Goal: Browse casually: Explore the website without a specific task or goal

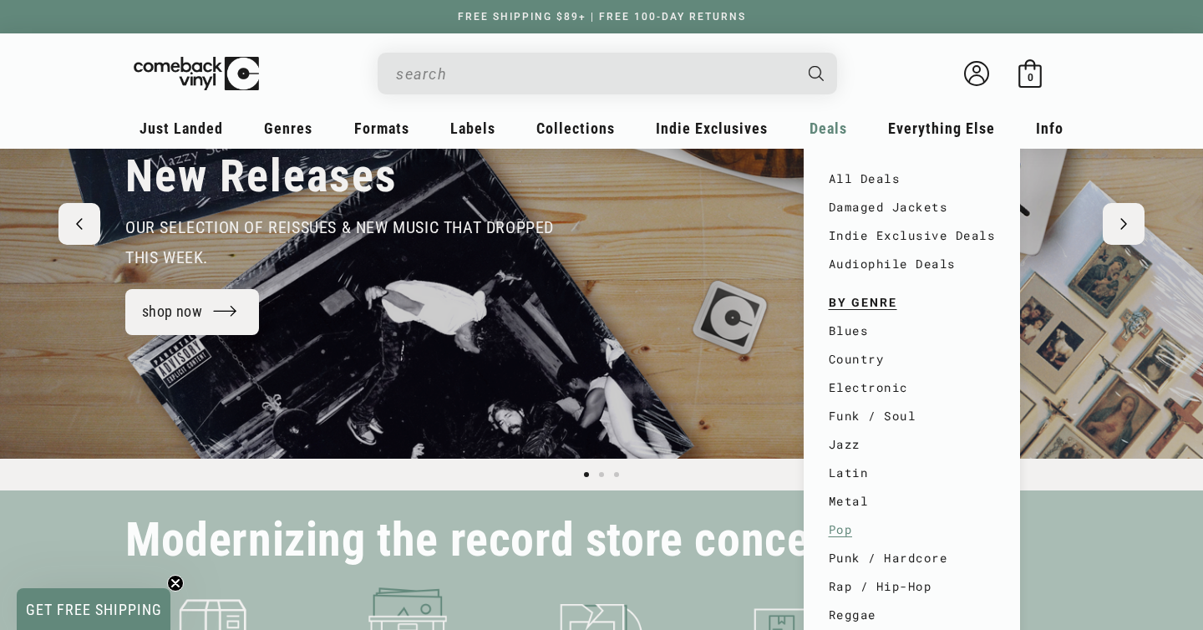
scroll to position [196, 0]
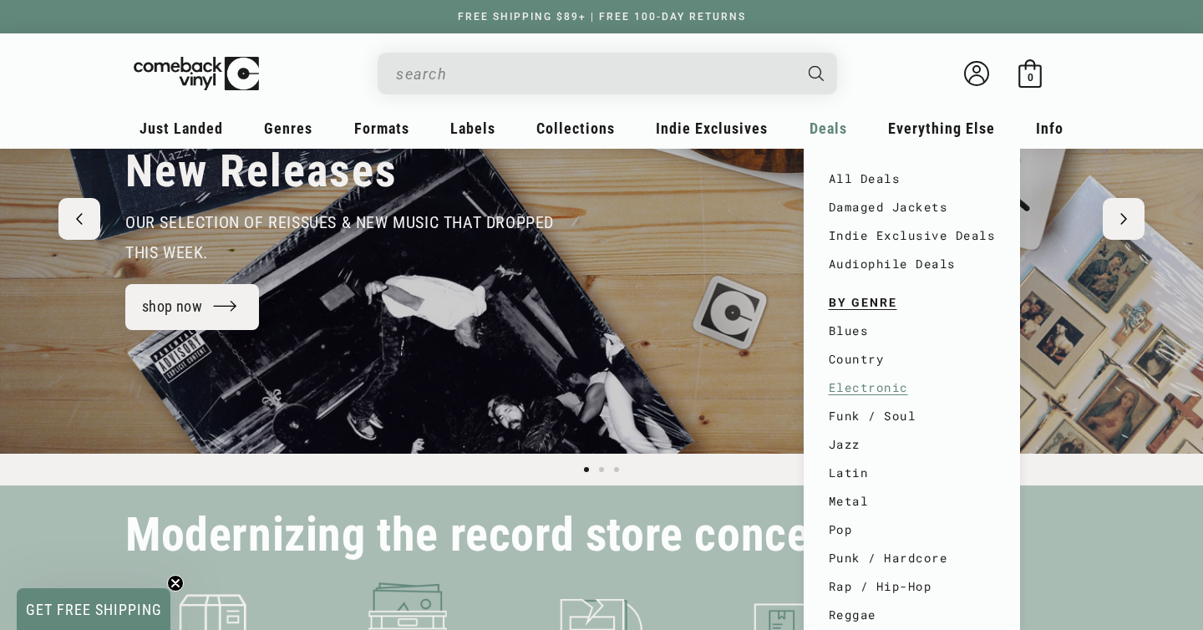
click at [883, 395] on link "Electronic" at bounding box center [912, 388] width 167 height 28
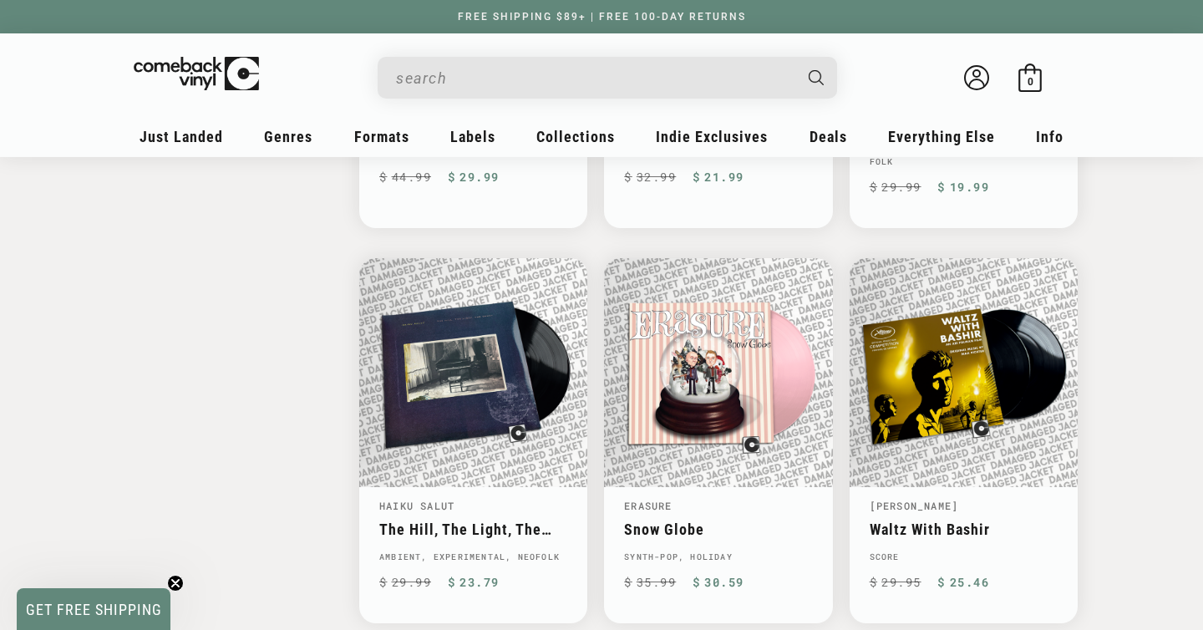
scroll to position [2771, 0]
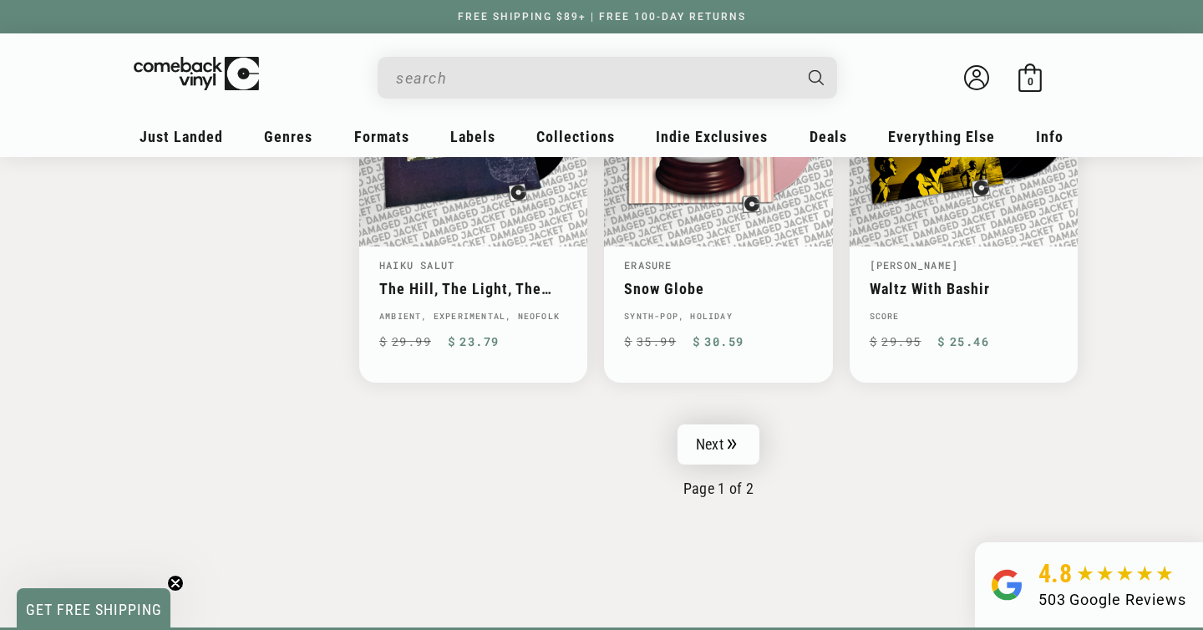
click at [730, 439] on icon "Pagination" at bounding box center [732, 444] width 8 height 10
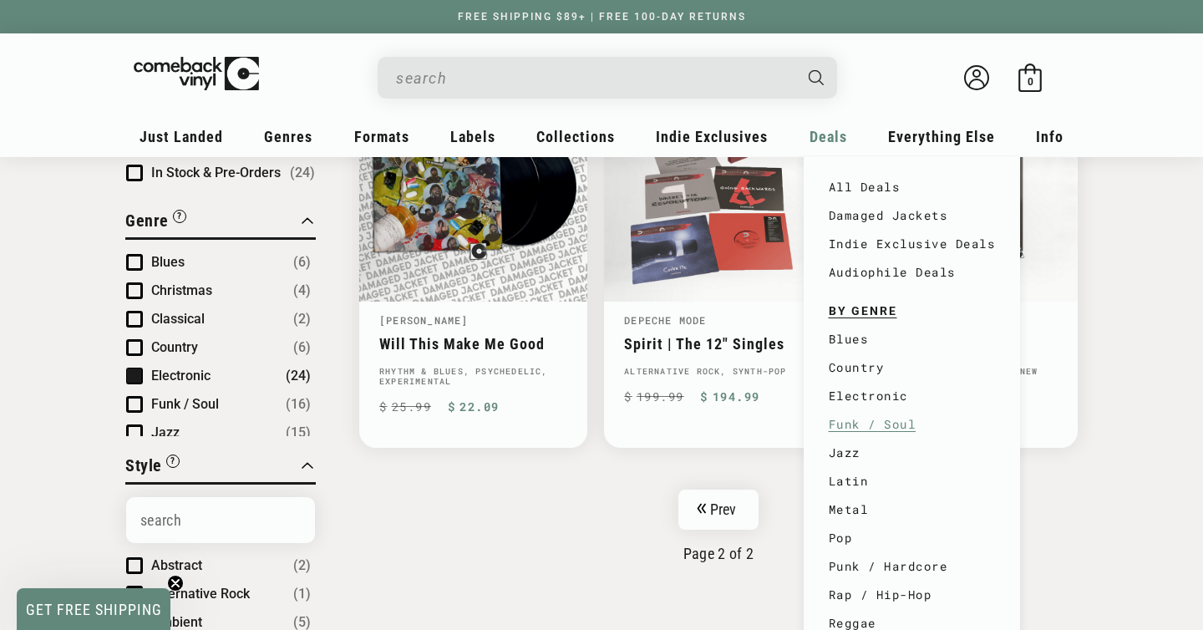
scroll to position [284, 0]
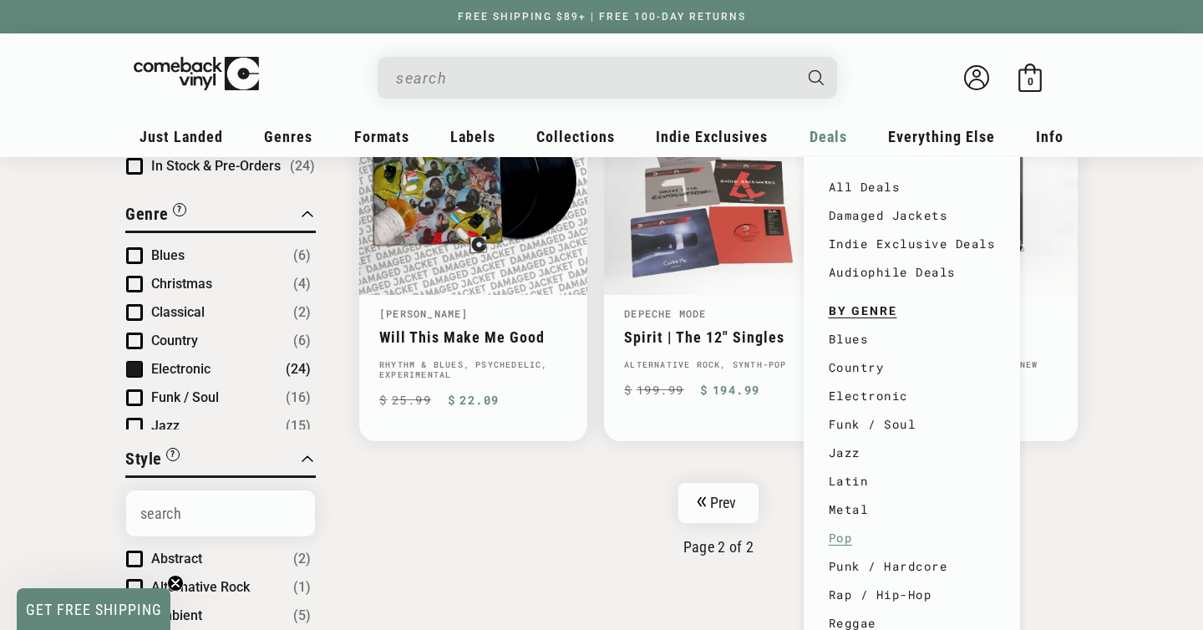
click at [838, 543] on link "Pop" at bounding box center [912, 538] width 167 height 28
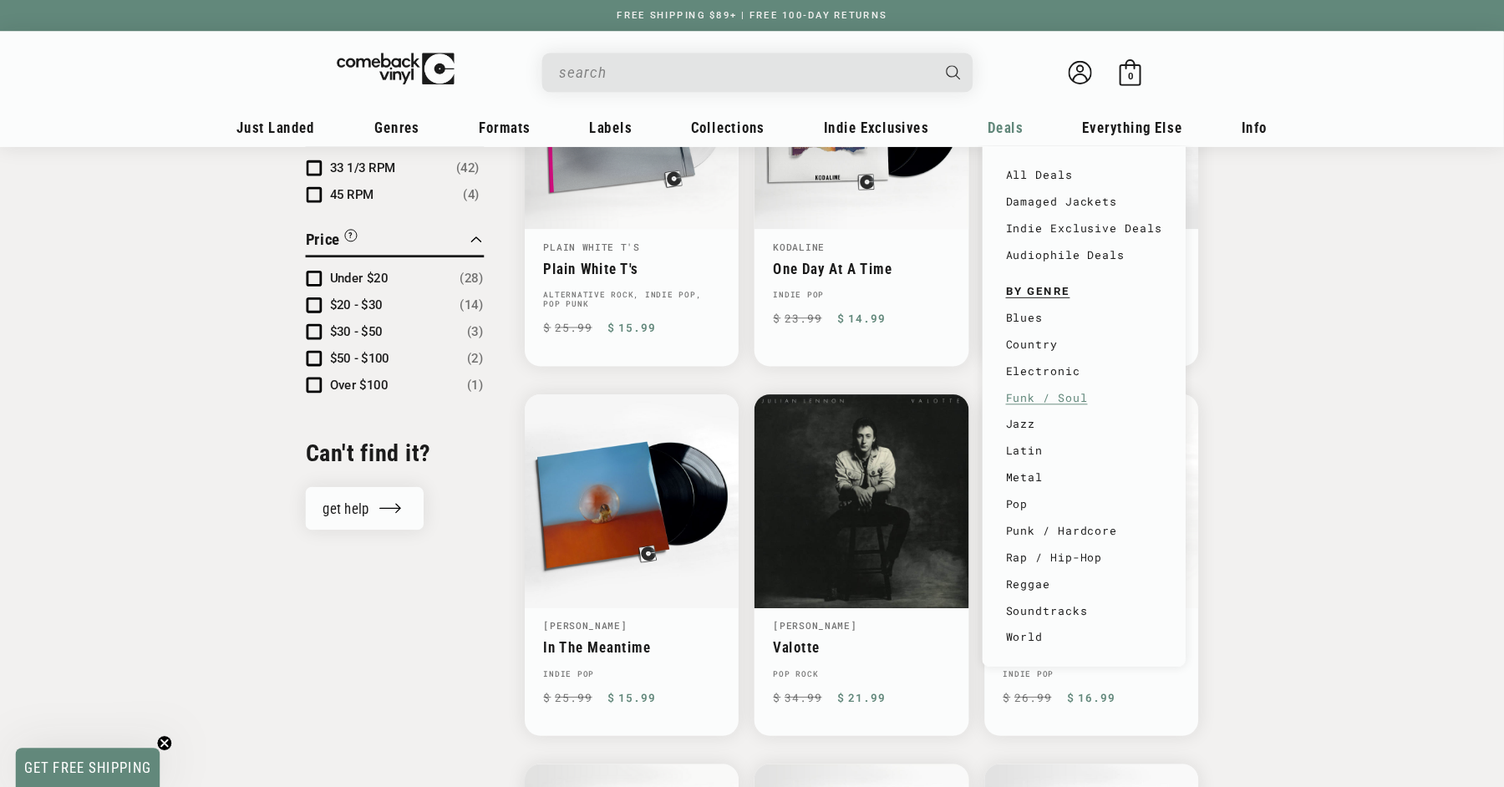
scroll to position [1550, 0]
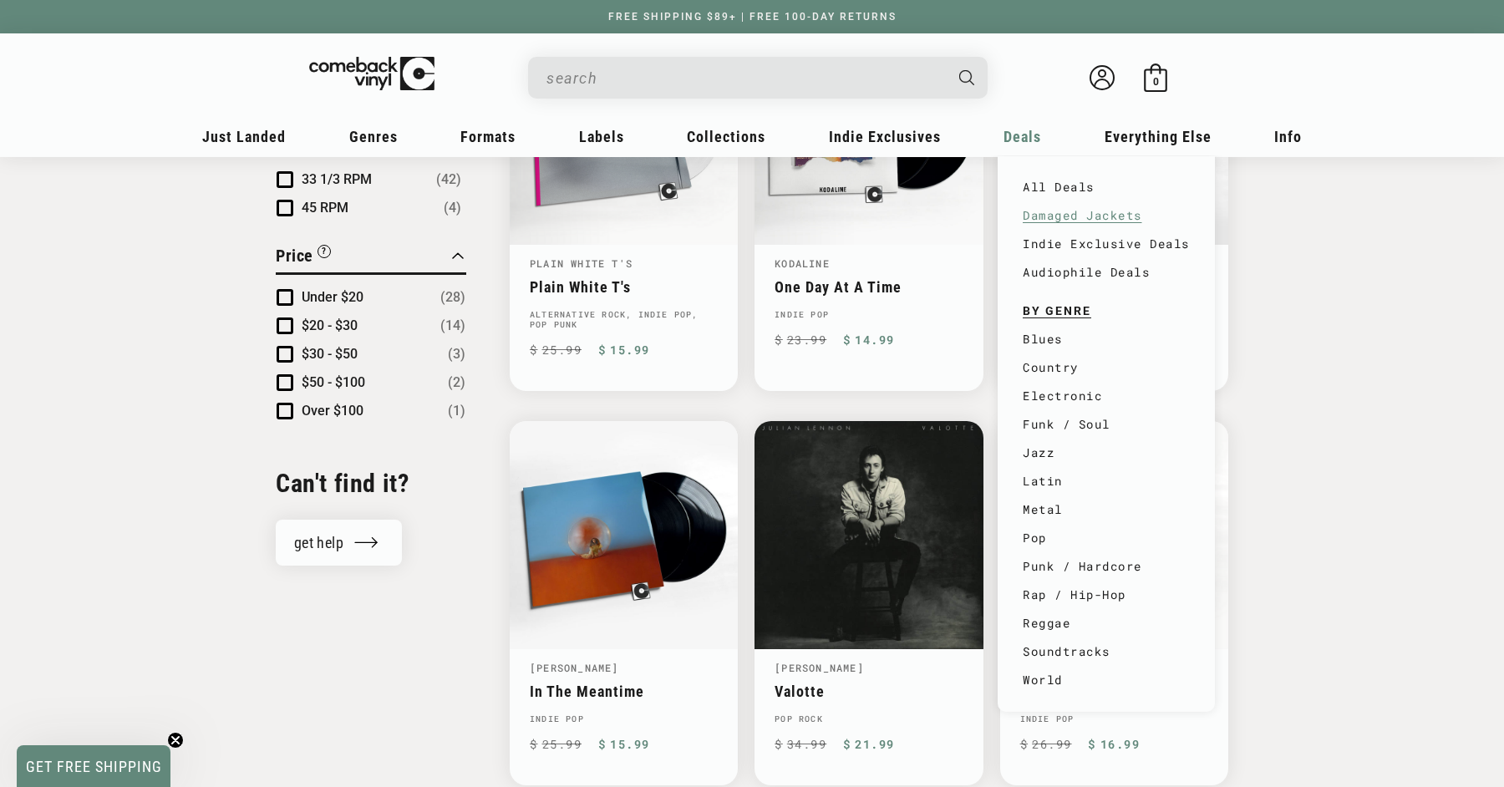
click at [1096, 221] on link "Damaged Jackets" at bounding box center [1106, 215] width 167 height 28
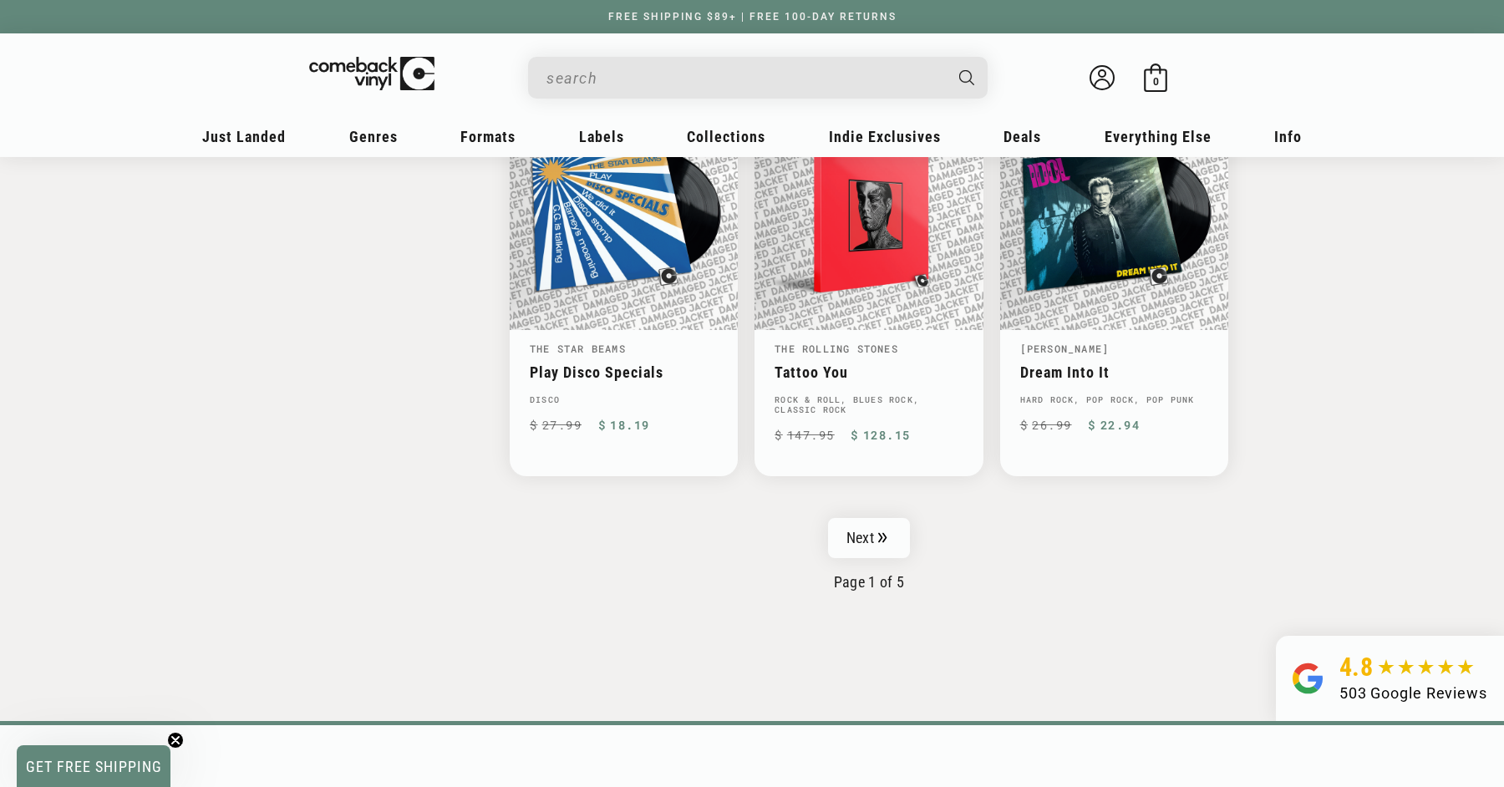
scroll to position [2730, 0]
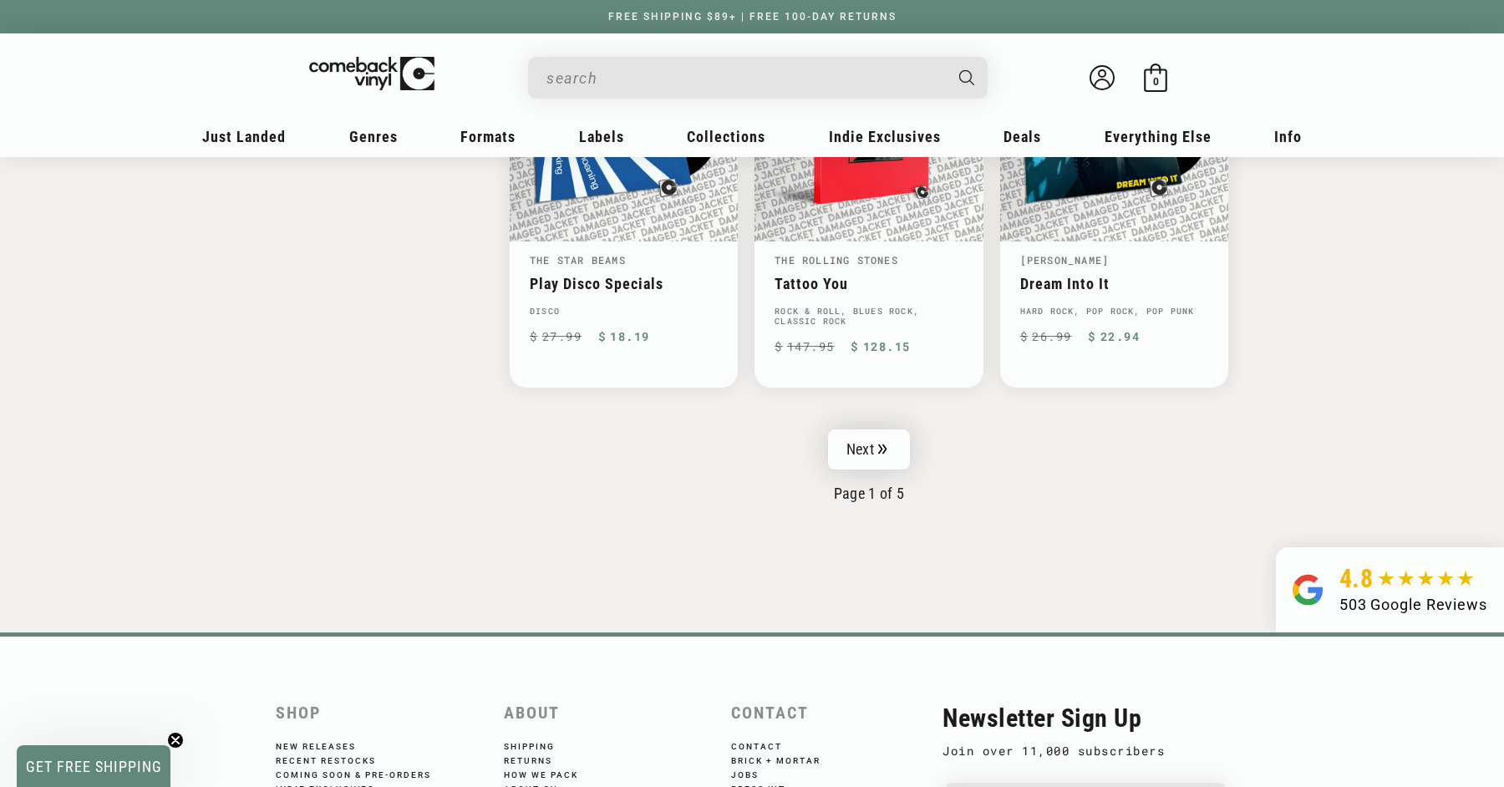
click at [887, 444] on icon "Pagination" at bounding box center [882, 449] width 9 height 11
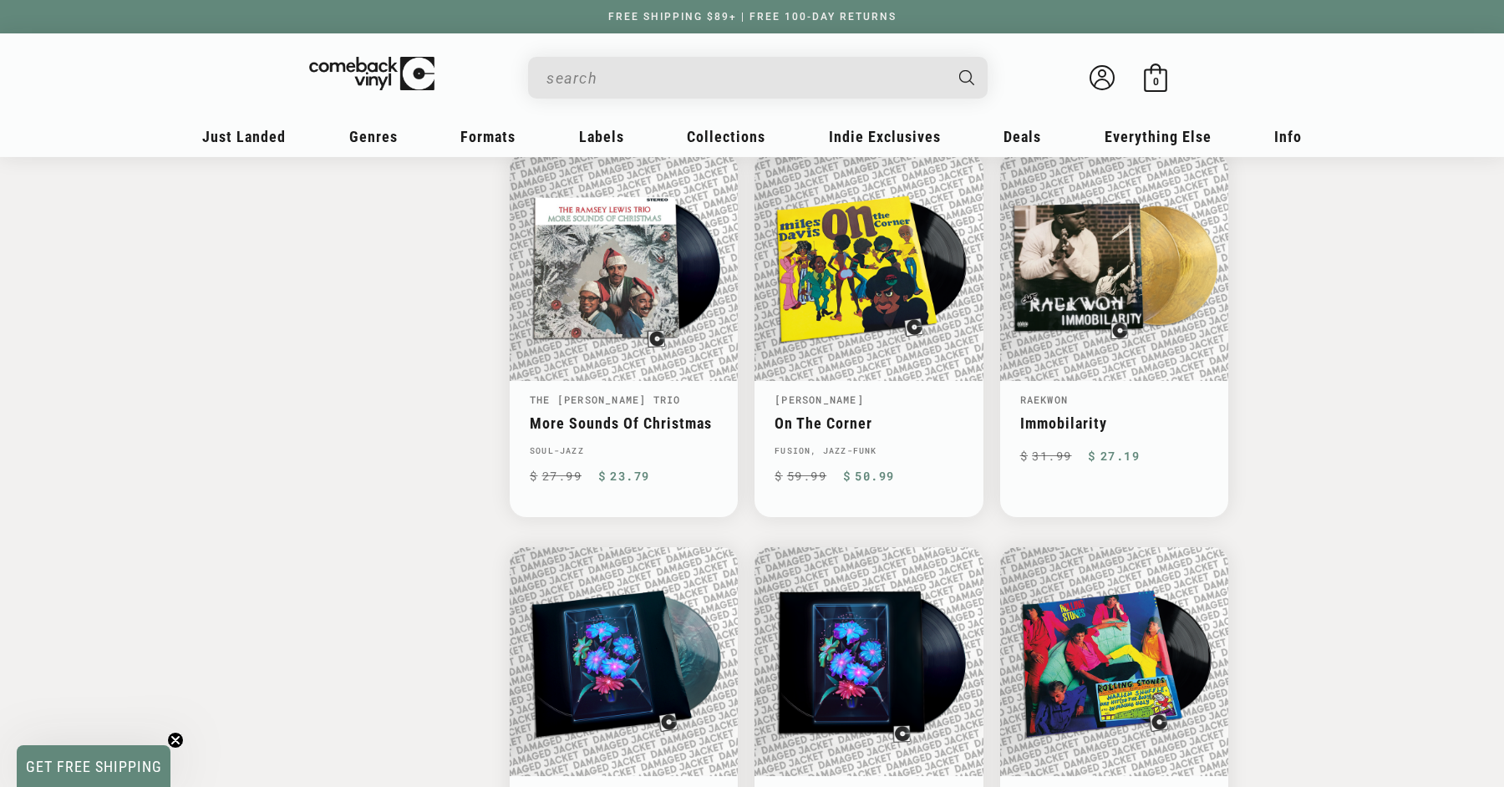
scroll to position [2617, 0]
